Goal: Task Accomplishment & Management: Manage account settings

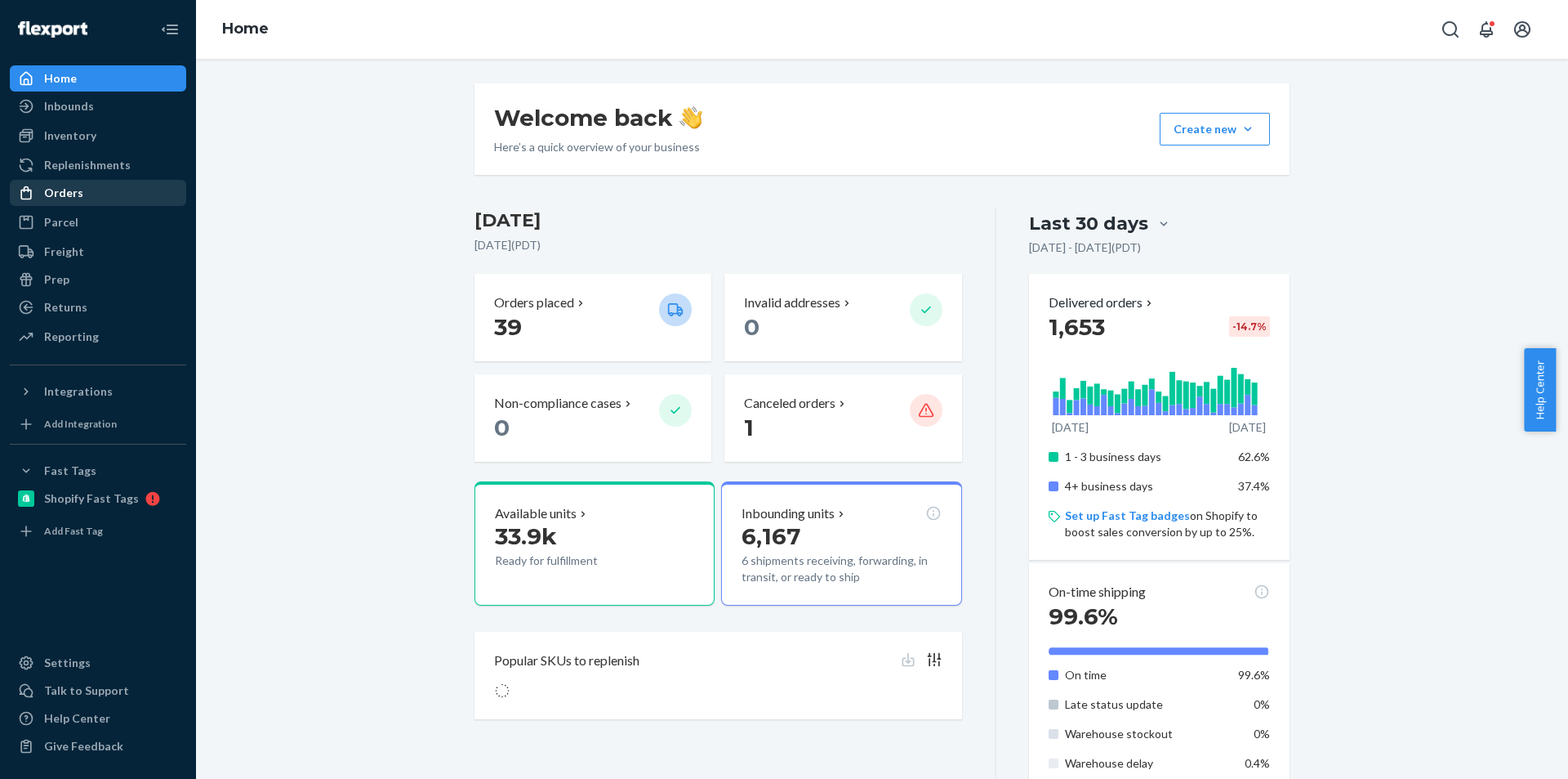
click at [80, 188] on div "Orders" at bounding box center [63, 193] width 40 height 17
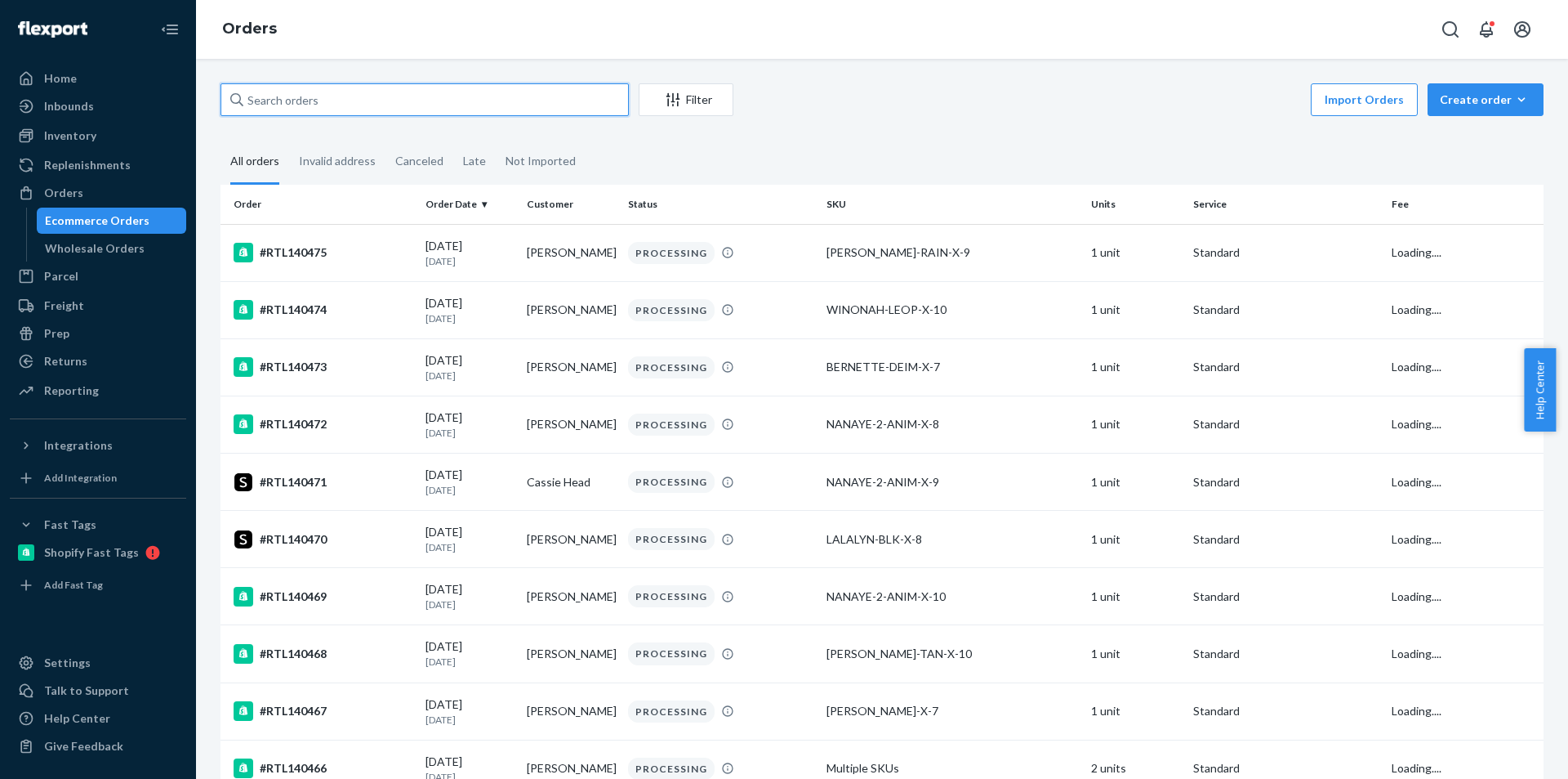
click at [273, 102] on input "text" at bounding box center [425, 99] width 408 height 33
paste input "c4ceaffb64f4e6d65"
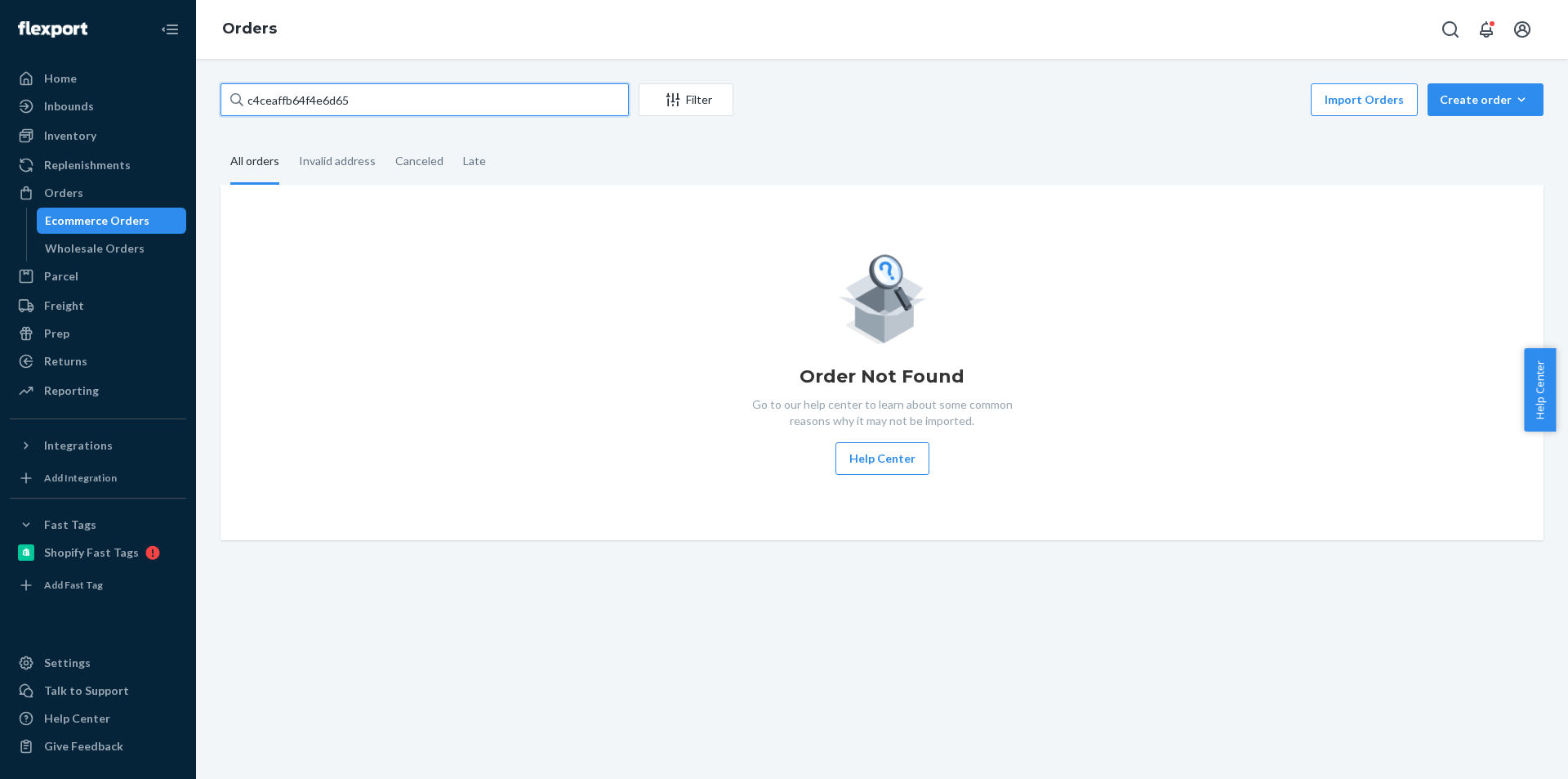
type input "c4ceaffb64f4e6d65"
click at [74, 133] on div "Inventory" at bounding box center [70, 136] width 52 height 17
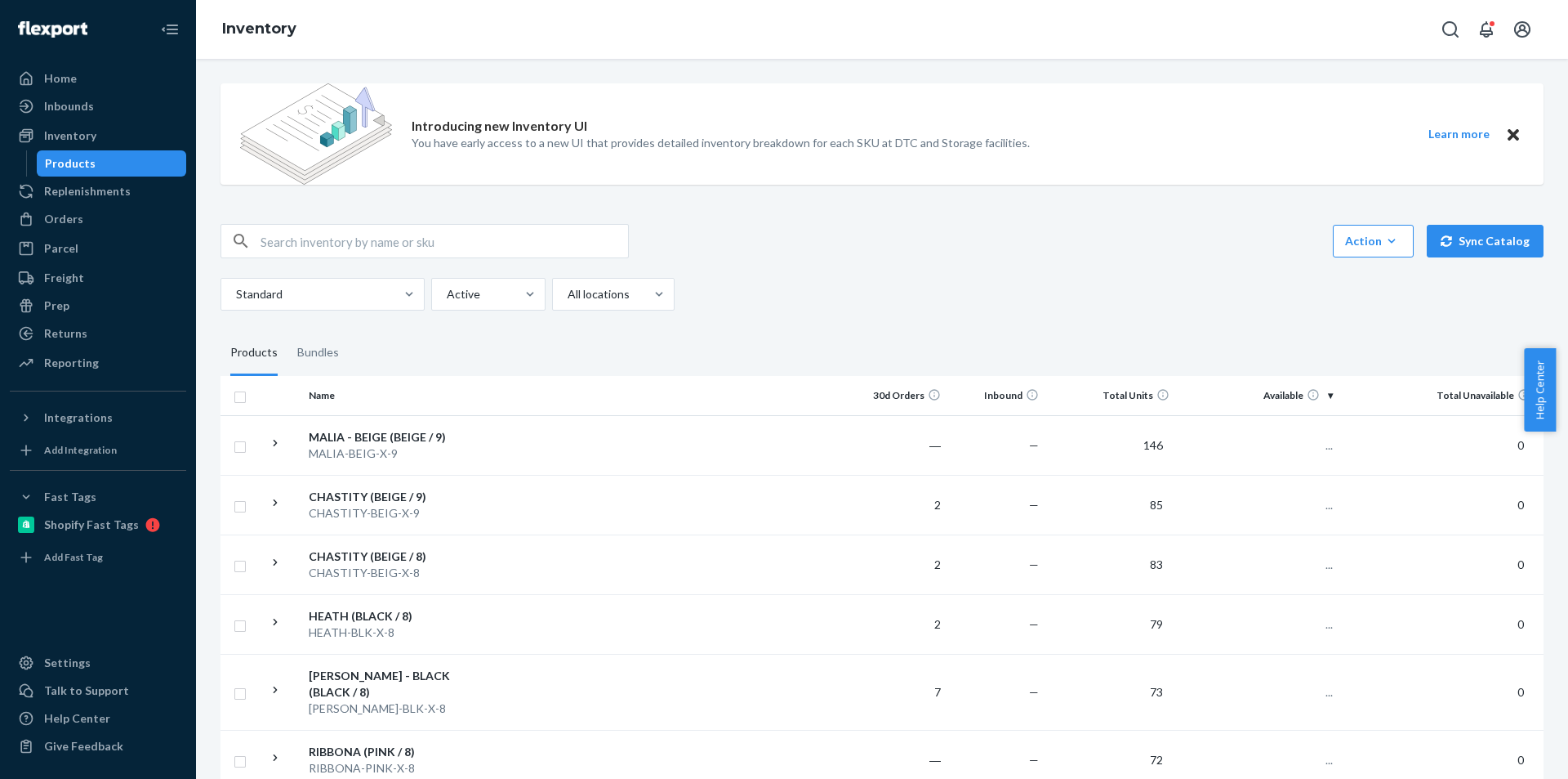
click at [351, 234] on input "text" at bounding box center [444, 240] width 368 height 33
paste input "Lalalyn"
type input "Lalalyn"
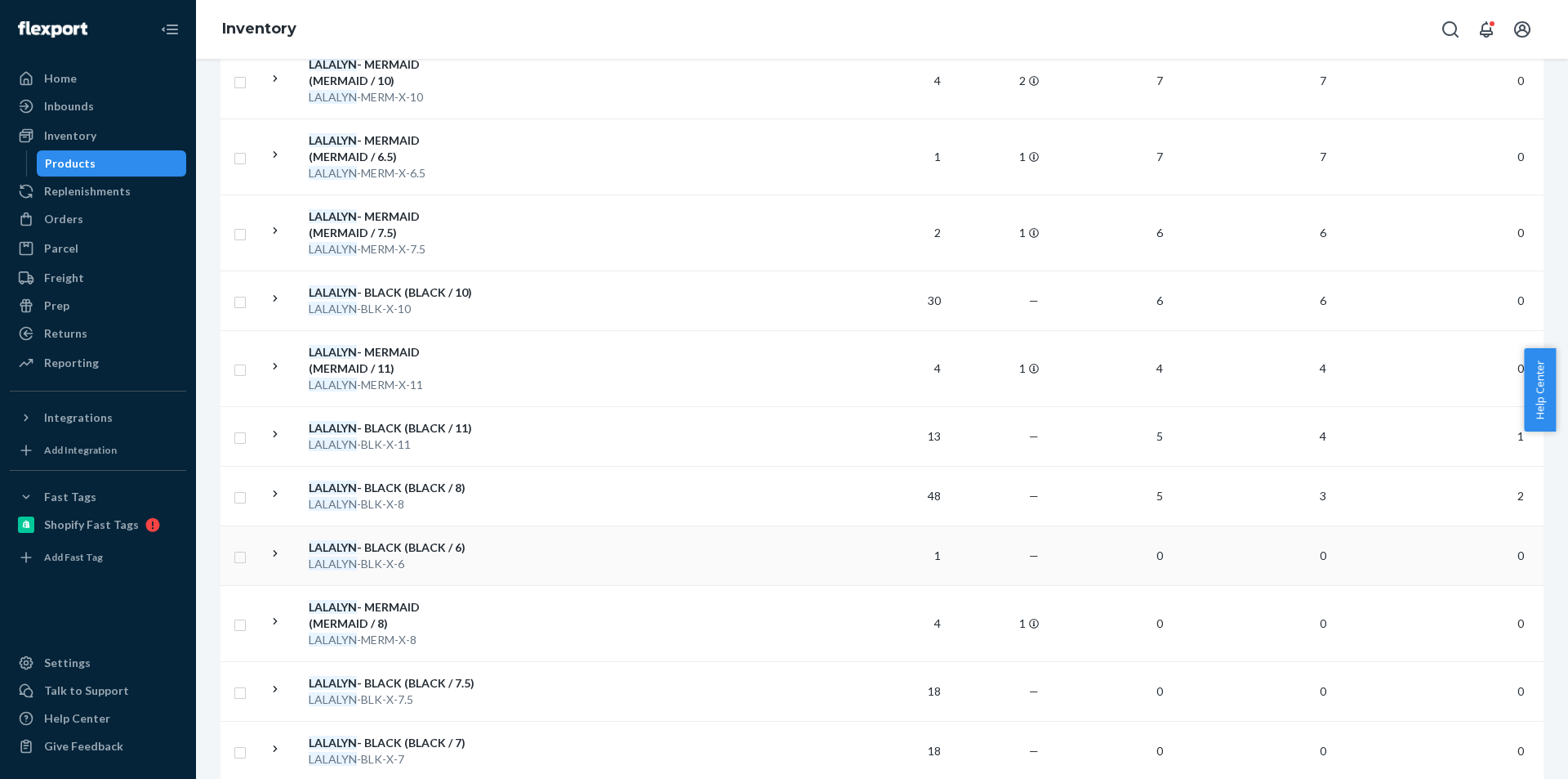
scroll to position [899, 0]
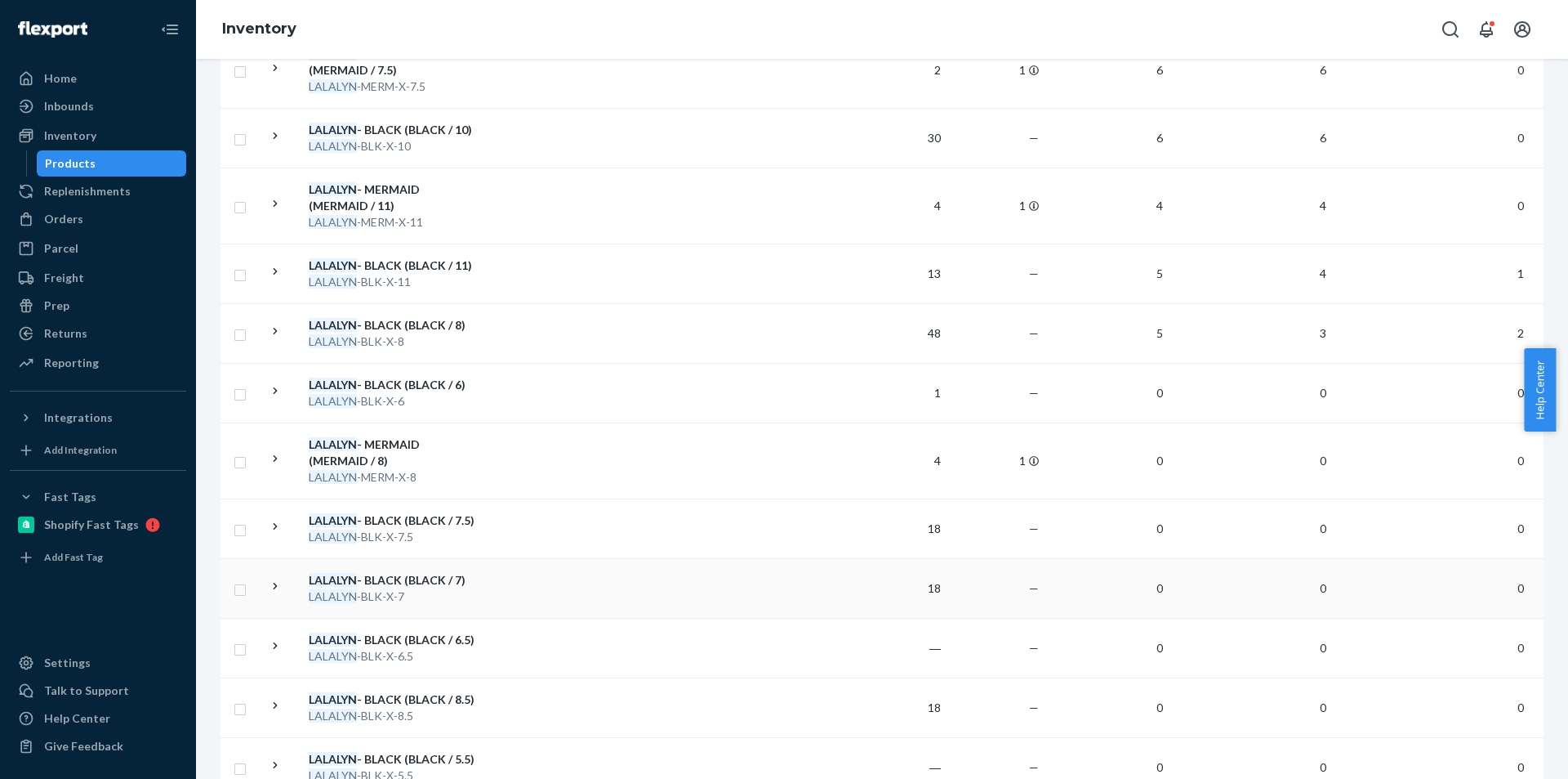
click at [418, 577] on div "LALALYN - BLACK (BLACK / 7)" at bounding box center [394, 580] width 171 height 17
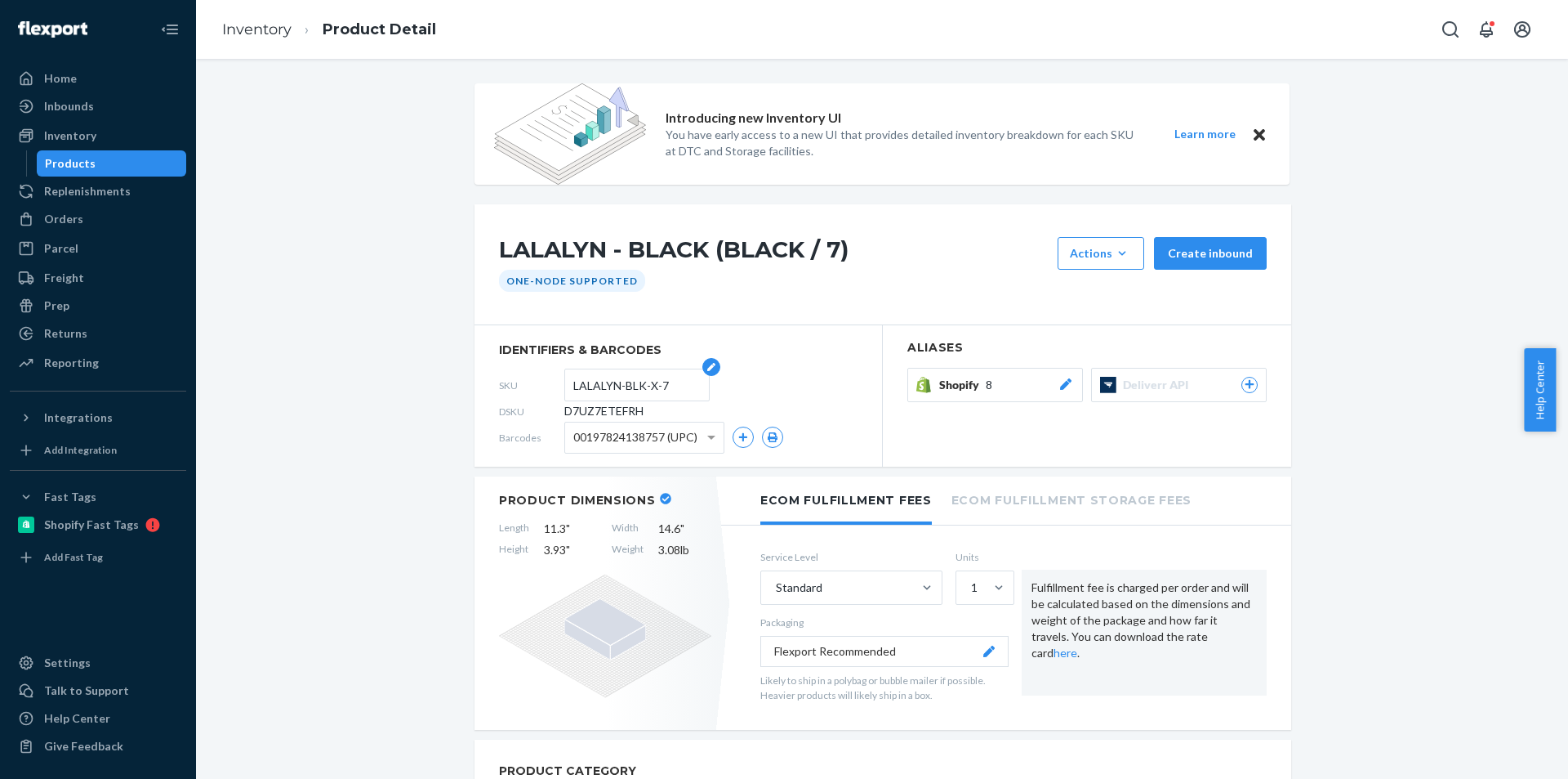
click at [614, 382] on input "LALALYN-BLK-X-7" at bounding box center [637, 385] width 128 height 31
click at [615, 384] on input "LALALYN-BLK-X-7" at bounding box center [637, 385] width 128 height 31
click at [617, 387] on input "LALALYN-BLK-X-7" at bounding box center [637, 385] width 128 height 31
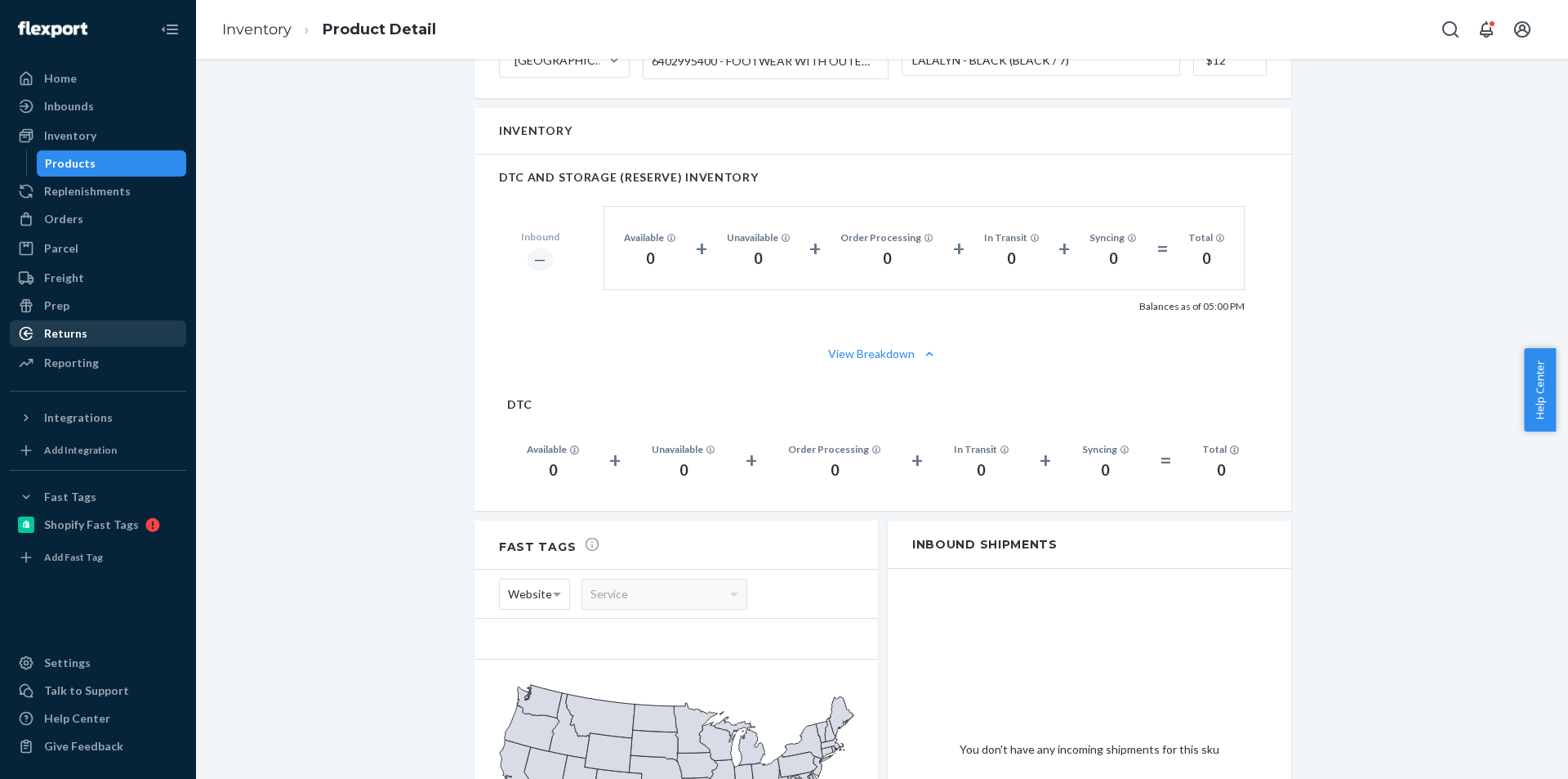
scroll to position [572, 0]
